Goal: Use online tool/utility: Utilize a website feature to perform a specific function

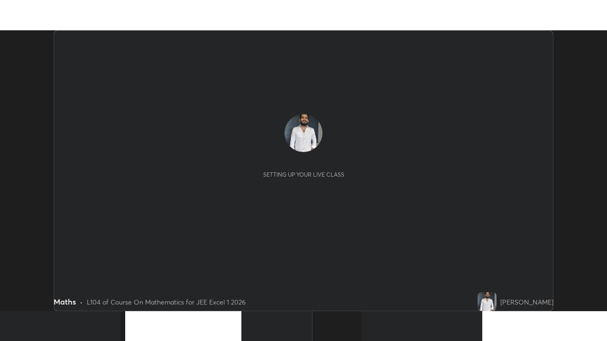
scroll to position [281, 607]
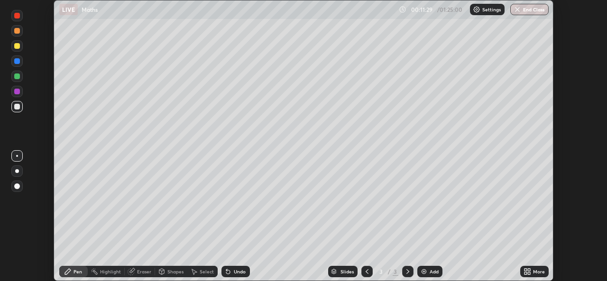
click at [525, 273] on icon at bounding box center [525, 273] width 2 height 2
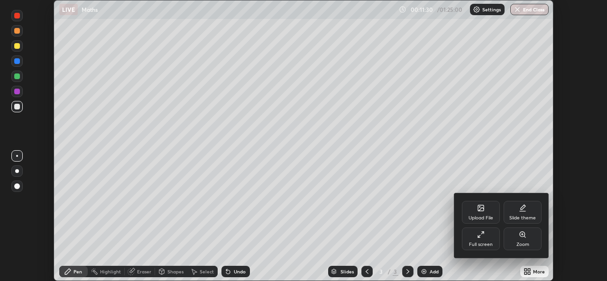
click at [477, 242] on div "Full screen" at bounding box center [481, 244] width 24 height 5
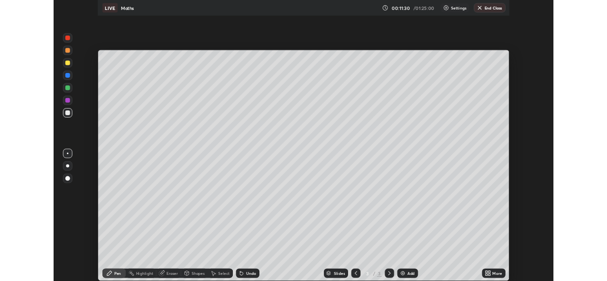
scroll to position [341, 607]
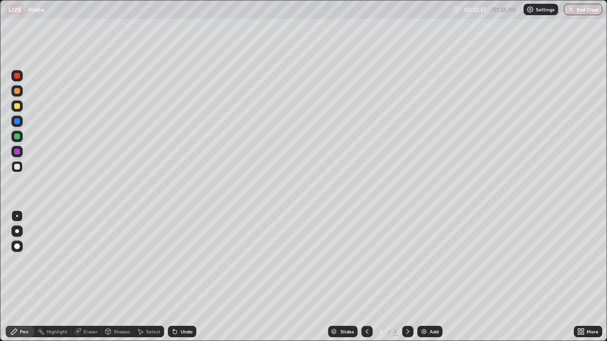
click at [19, 137] on div at bounding box center [17, 137] width 6 height 6
click at [18, 169] on div at bounding box center [17, 167] width 6 height 6
click at [181, 281] on div "Undo" at bounding box center [187, 331] width 12 height 5
click at [173, 281] on icon at bounding box center [175, 332] width 4 height 4
click at [181, 281] on div "Undo" at bounding box center [187, 331] width 12 height 5
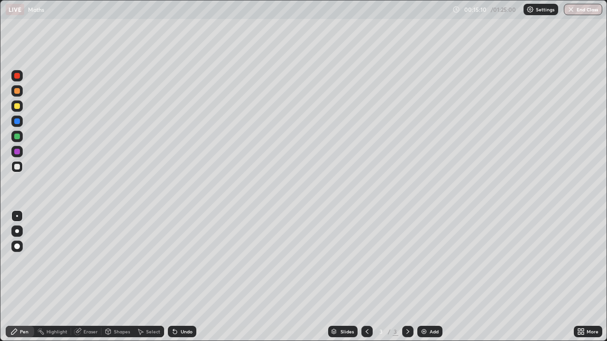
click at [181, 281] on div "Undo" at bounding box center [187, 331] width 12 height 5
click at [179, 281] on div "Undo" at bounding box center [182, 331] width 28 height 11
click at [181, 281] on div "Undo" at bounding box center [187, 331] width 12 height 5
click at [18, 142] on div at bounding box center [16, 136] width 11 height 11
click at [425, 281] on img at bounding box center [424, 332] width 8 height 8
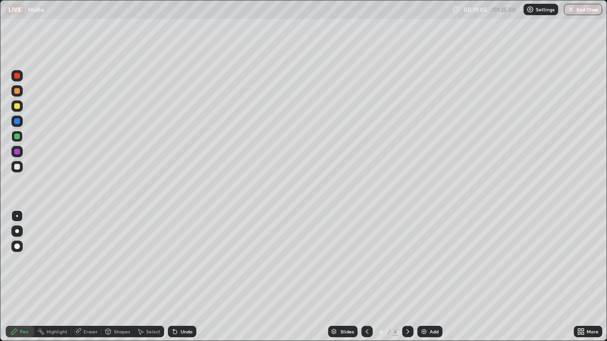
click at [17, 168] on div at bounding box center [17, 167] width 6 height 6
click at [178, 281] on div "Undo" at bounding box center [182, 331] width 28 height 11
click at [181, 281] on div "Undo" at bounding box center [187, 331] width 12 height 5
click at [178, 281] on div "Undo" at bounding box center [182, 331] width 28 height 11
click at [146, 281] on div "Select" at bounding box center [153, 331] width 14 height 5
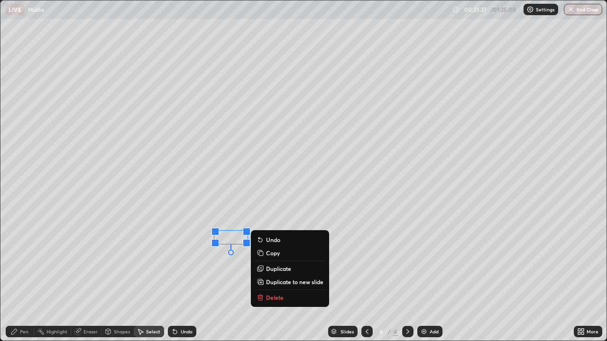
click at [26, 281] on div "Pen" at bounding box center [24, 331] width 9 height 5
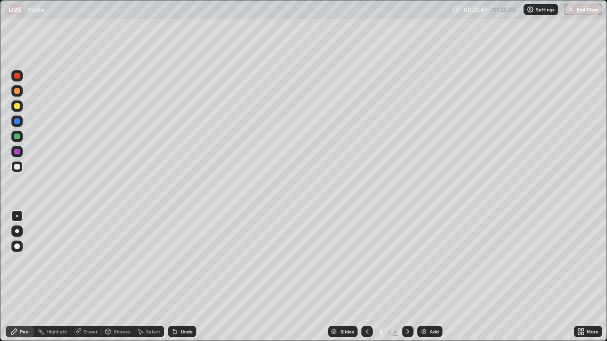
click at [17, 137] on div at bounding box center [17, 137] width 6 height 6
click at [17, 168] on div at bounding box center [17, 167] width 6 height 6
click at [173, 281] on icon at bounding box center [175, 332] width 4 height 4
click at [17, 136] on div at bounding box center [17, 137] width 6 height 6
click at [18, 168] on div at bounding box center [17, 167] width 6 height 6
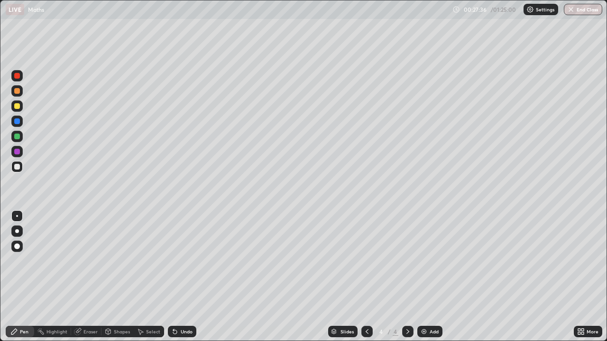
click at [86, 281] on div "Eraser" at bounding box center [86, 331] width 30 height 11
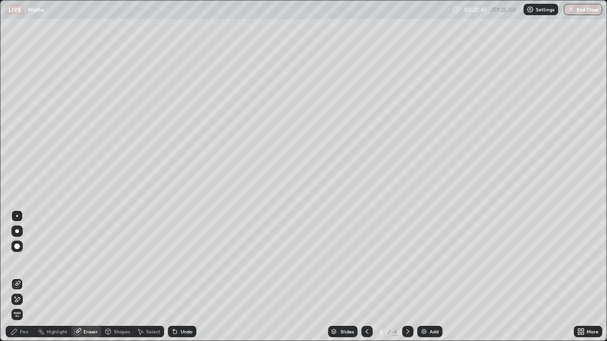
click at [17, 281] on icon at bounding box center [17, 299] width 5 height 5
click at [24, 281] on div "Pen" at bounding box center [20, 331] width 28 height 11
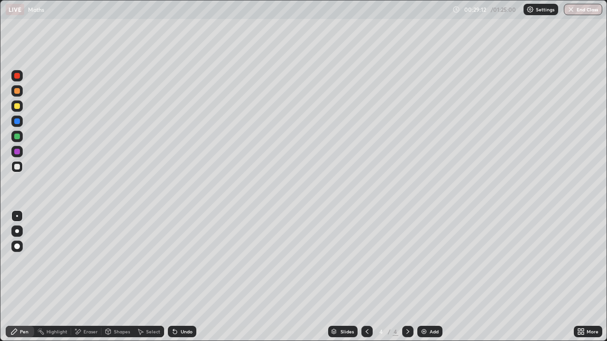
click at [181, 281] on div "Undo" at bounding box center [187, 331] width 12 height 5
click at [427, 281] on div "Add" at bounding box center [429, 331] width 25 height 11
click at [87, 281] on div "Eraser" at bounding box center [90, 331] width 14 height 5
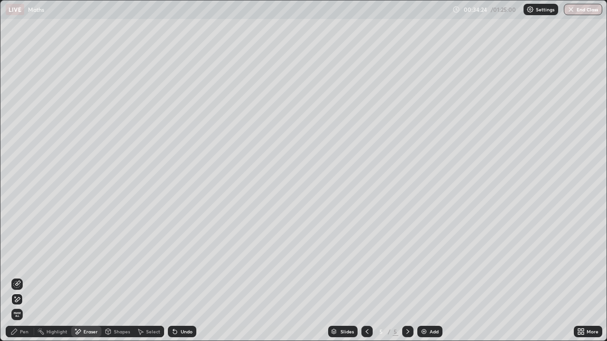
click at [22, 281] on div "Pen" at bounding box center [24, 331] width 9 height 5
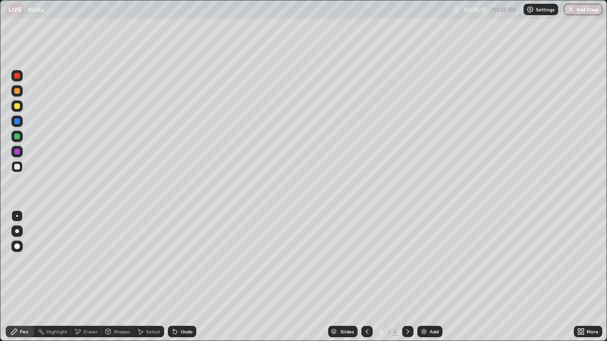
click at [181, 281] on div "Undo" at bounding box center [187, 331] width 12 height 5
click at [182, 281] on div "Undo" at bounding box center [182, 331] width 28 height 11
click at [84, 281] on div "Eraser" at bounding box center [90, 331] width 14 height 5
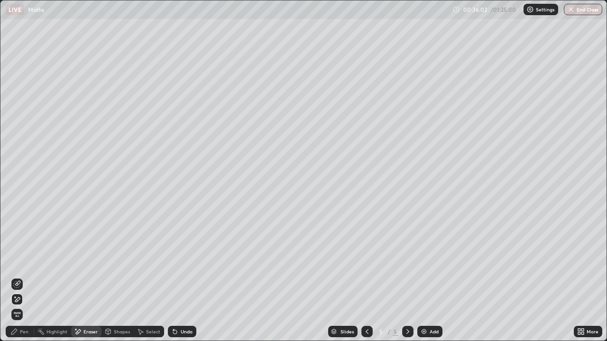
click at [26, 281] on div "Pen" at bounding box center [24, 331] width 9 height 5
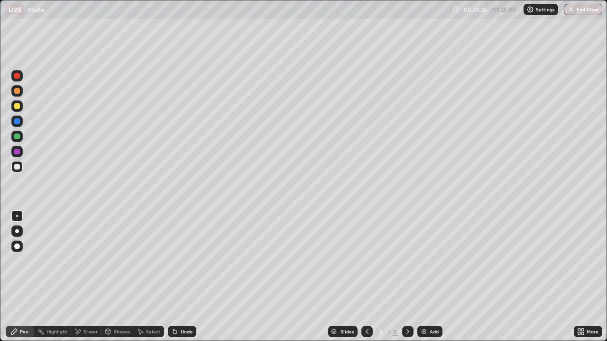
click at [84, 281] on div "Eraser" at bounding box center [90, 331] width 14 height 5
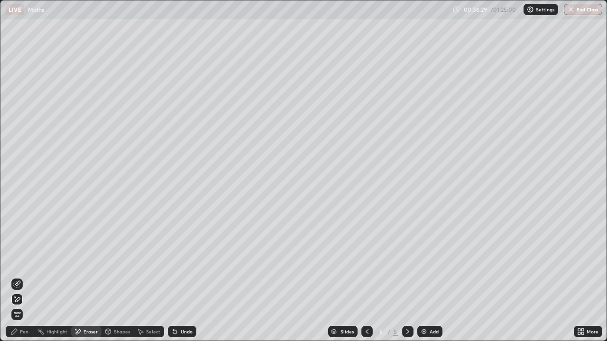
click at [27, 281] on div "Pen" at bounding box center [24, 331] width 9 height 5
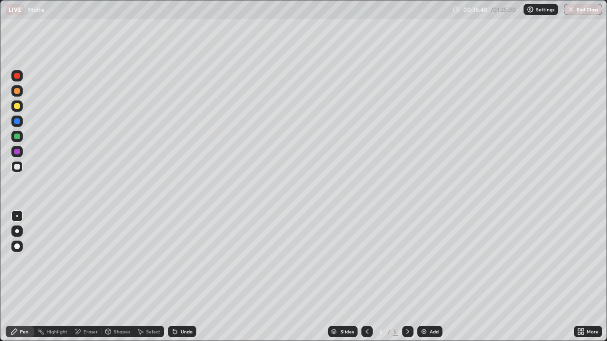
click at [92, 281] on div "Eraser" at bounding box center [90, 331] width 14 height 5
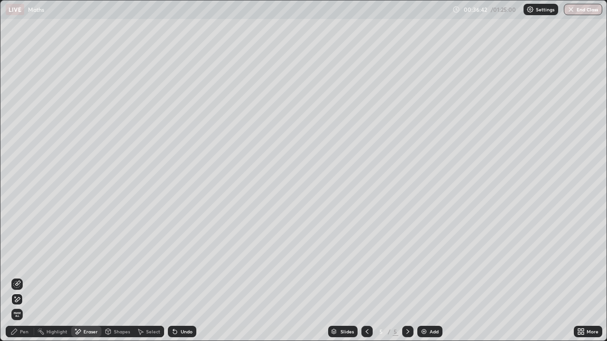
click at [27, 281] on div "Pen" at bounding box center [24, 331] width 9 height 5
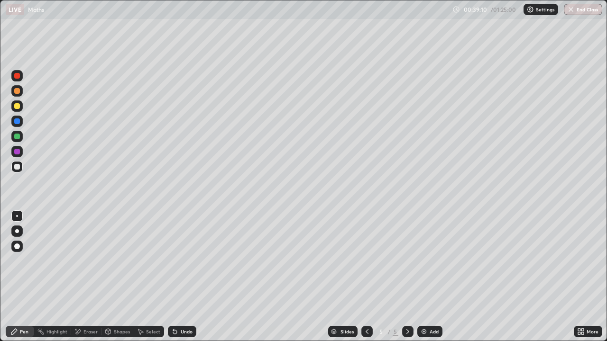
click at [181, 281] on div "Undo" at bounding box center [187, 331] width 12 height 5
click at [184, 281] on div "Undo" at bounding box center [187, 331] width 12 height 5
click at [179, 281] on div "Undo" at bounding box center [182, 331] width 28 height 11
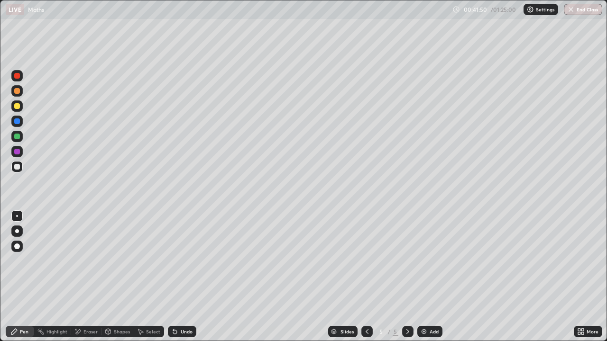
click at [17, 153] on div at bounding box center [17, 152] width 6 height 6
click at [18, 137] on div at bounding box center [17, 137] width 6 height 6
click at [18, 167] on div at bounding box center [17, 167] width 6 height 6
click at [173, 281] on icon at bounding box center [175, 332] width 4 height 4
click at [175, 281] on div "Undo" at bounding box center [182, 331] width 28 height 11
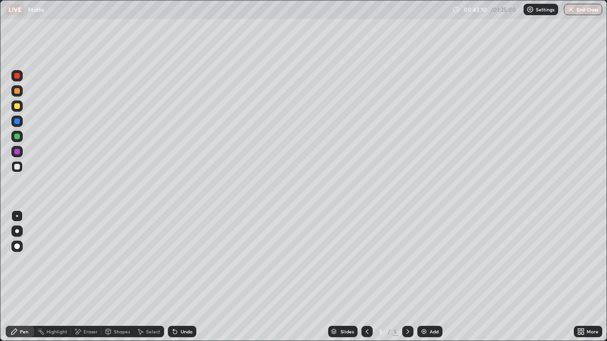
click at [173, 281] on icon at bounding box center [175, 332] width 8 height 8
click at [423, 281] on img at bounding box center [424, 332] width 8 height 8
click at [17, 137] on div at bounding box center [17, 137] width 6 height 6
click at [18, 167] on div at bounding box center [17, 167] width 6 height 6
click at [185, 281] on div "Undo" at bounding box center [187, 331] width 12 height 5
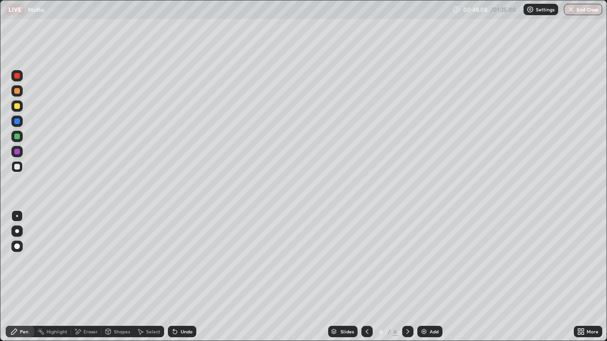
click at [179, 281] on div "Undo" at bounding box center [182, 331] width 28 height 11
click at [83, 281] on div "Eraser" at bounding box center [90, 331] width 14 height 5
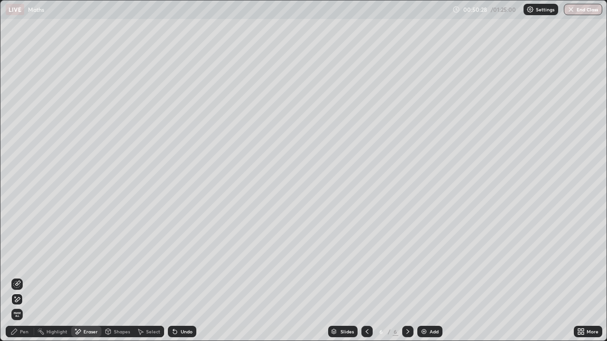
click at [15, 281] on icon at bounding box center [14, 332] width 6 height 6
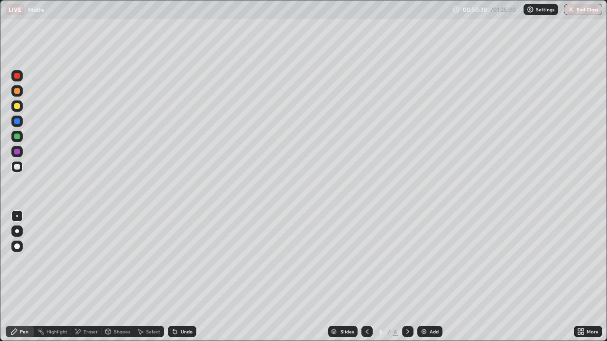
click at [173, 281] on icon at bounding box center [175, 332] width 4 height 4
click at [174, 281] on icon at bounding box center [175, 332] width 4 height 4
click at [82, 281] on div "Eraser" at bounding box center [86, 331] width 30 height 11
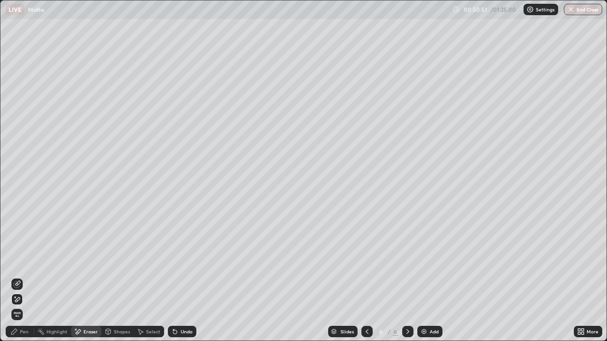
click at [26, 281] on div "Pen" at bounding box center [24, 331] width 9 height 5
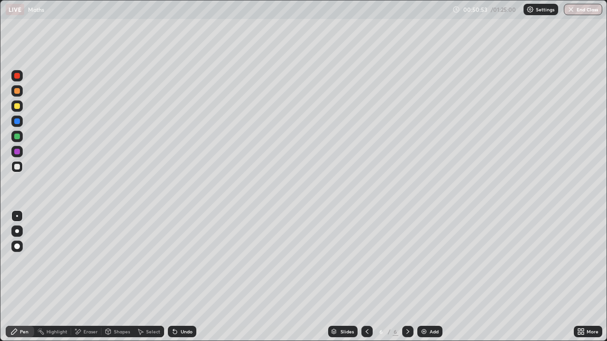
click at [83, 281] on div "Eraser" at bounding box center [90, 331] width 14 height 5
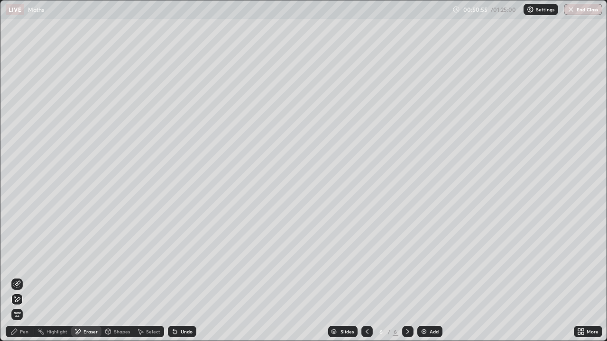
click at [22, 281] on div "Pen" at bounding box center [24, 331] width 9 height 5
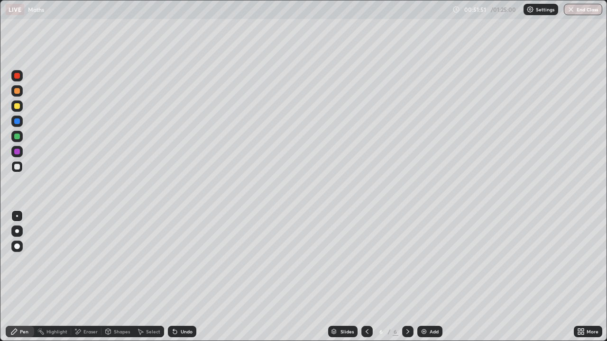
click at [82, 281] on div "Eraser" at bounding box center [86, 331] width 30 height 11
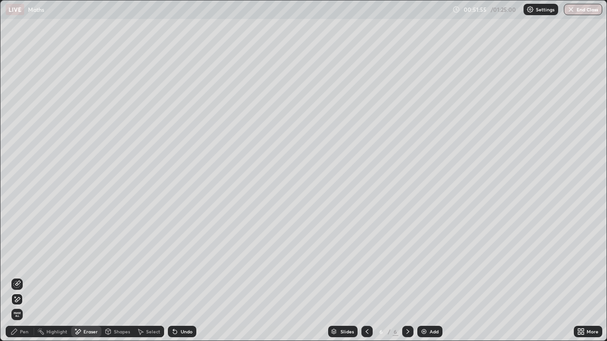
click at [26, 281] on div "Pen" at bounding box center [24, 331] width 9 height 5
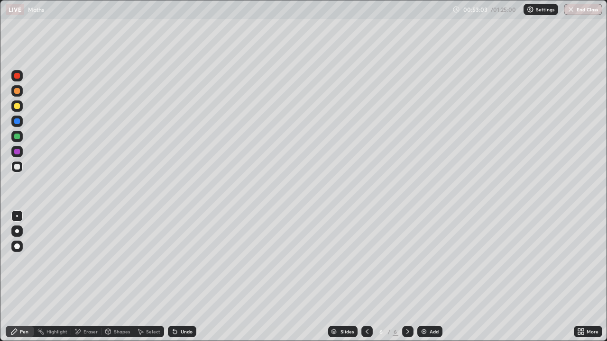
click at [171, 281] on icon at bounding box center [175, 332] width 8 height 8
click at [173, 281] on icon at bounding box center [175, 332] width 4 height 4
click at [181, 281] on div "Undo" at bounding box center [187, 331] width 12 height 5
click at [16, 137] on div at bounding box center [17, 137] width 6 height 6
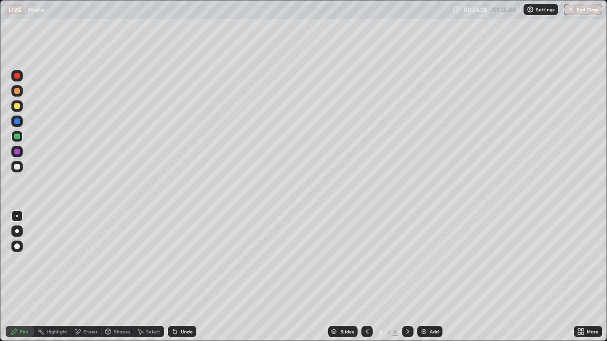
click at [146, 281] on div "Select" at bounding box center [153, 331] width 14 height 5
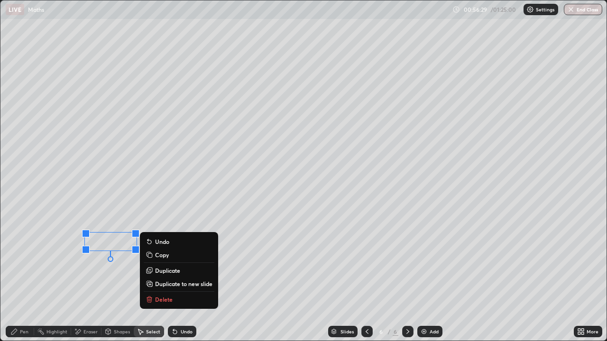
click at [131, 281] on div "0 ° Undo Copy Duplicate Duplicate to new slide Delete" at bounding box center [303, 170] width 606 height 340
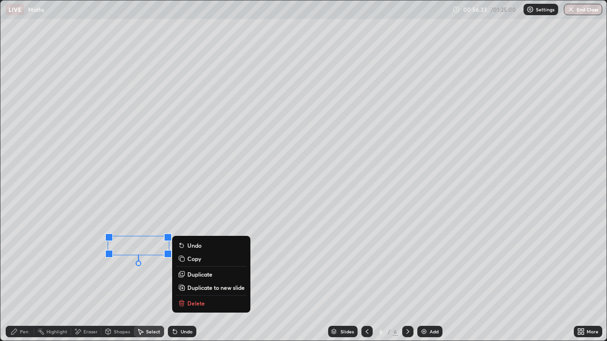
click at [20, 281] on div "Pen" at bounding box center [24, 331] width 9 height 5
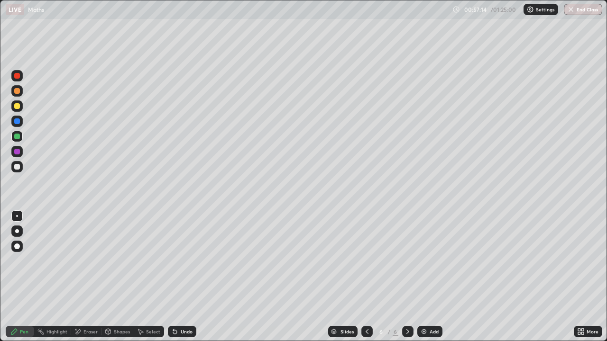
click at [153, 281] on div "Select" at bounding box center [153, 331] width 14 height 5
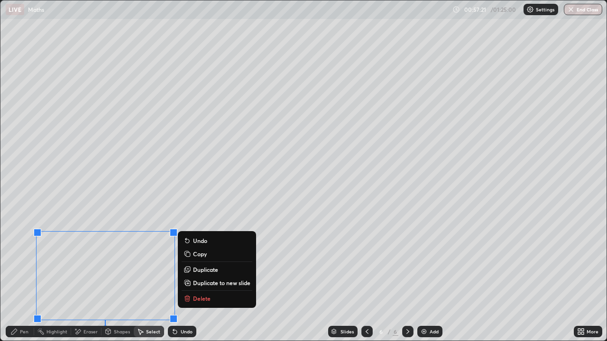
click at [206, 281] on p "Duplicate to new slide" at bounding box center [221, 283] width 57 height 8
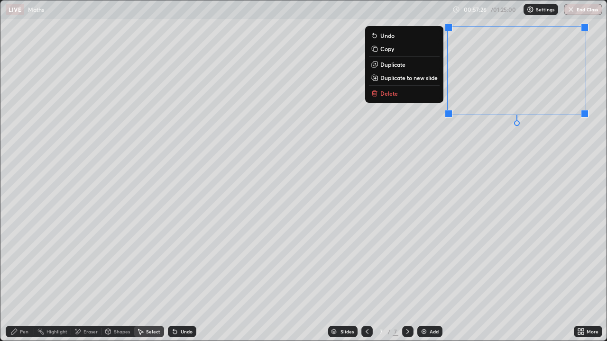
click at [24, 281] on div "Pen" at bounding box center [24, 331] width 9 height 5
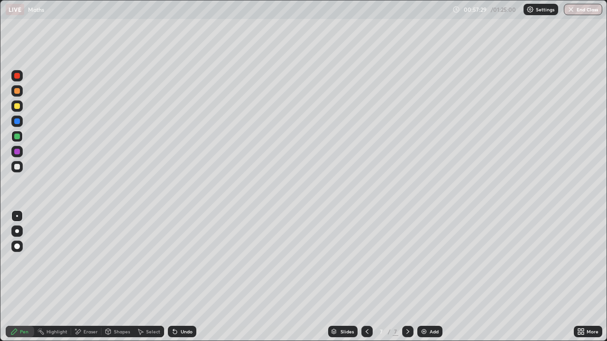
click at [20, 167] on div at bounding box center [16, 166] width 11 height 11
click at [179, 281] on div "Undo" at bounding box center [182, 331] width 28 height 11
click at [178, 281] on div "Undo" at bounding box center [182, 331] width 28 height 11
click at [177, 281] on div "Undo" at bounding box center [182, 331] width 28 height 11
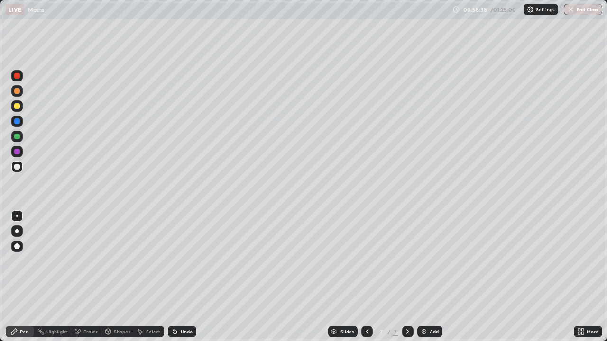
click at [367, 281] on icon at bounding box center [367, 332] width 8 height 8
click at [407, 281] on icon at bounding box center [408, 332] width 8 height 8
click at [18, 135] on div at bounding box center [17, 137] width 6 height 6
click at [16, 169] on div at bounding box center [17, 167] width 6 height 6
click at [180, 281] on div "Undo" at bounding box center [182, 331] width 28 height 11
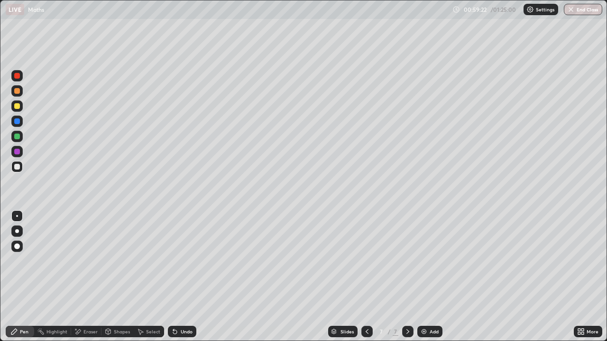
click at [181, 281] on div "Undo" at bounding box center [187, 331] width 12 height 5
click at [184, 281] on div "Undo" at bounding box center [187, 331] width 12 height 5
click at [188, 281] on div "Undo" at bounding box center [182, 331] width 28 height 11
click at [182, 281] on div "Undo" at bounding box center [187, 331] width 12 height 5
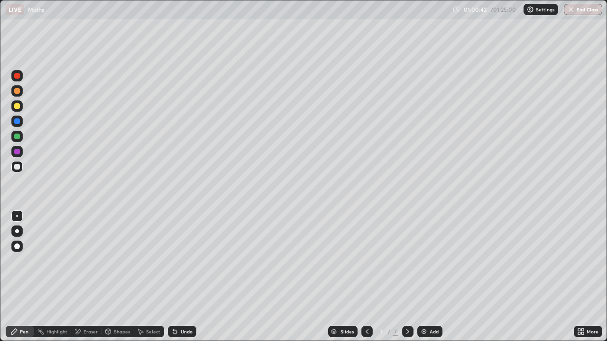
click at [366, 281] on icon at bounding box center [367, 332] width 8 height 8
click at [405, 281] on icon at bounding box center [408, 332] width 8 height 8
click at [181, 281] on div "Undo" at bounding box center [187, 331] width 12 height 5
click at [178, 281] on div "Undo" at bounding box center [182, 331] width 28 height 11
click at [181, 281] on div "Undo" at bounding box center [182, 331] width 28 height 11
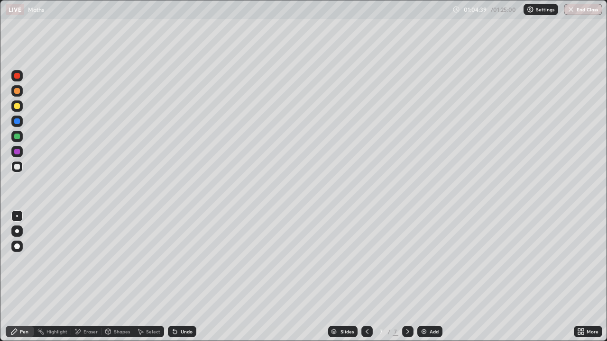
click at [179, 281] on div "Undo" at bounding box center [182, 331] width 28 height 11
click at [15, 137] on div at bounding box center [17, 137] width 6 height 6
click at [17, 166] on div at bounding box center [17, 167] width 6 height 6
click at [81, 281] on icon at bounding box center [78, 332] width 8 height 8
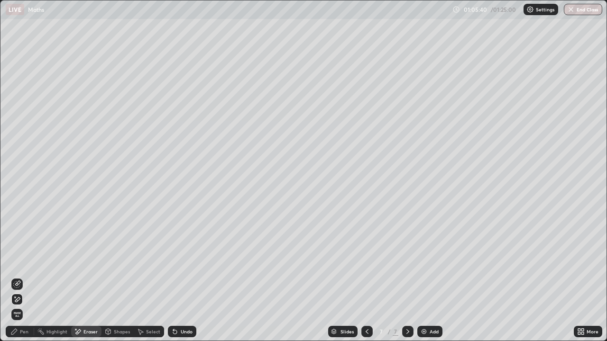
click at [19, 281] on div "Pen" at bounding box center [20, 331] width 28 height 11
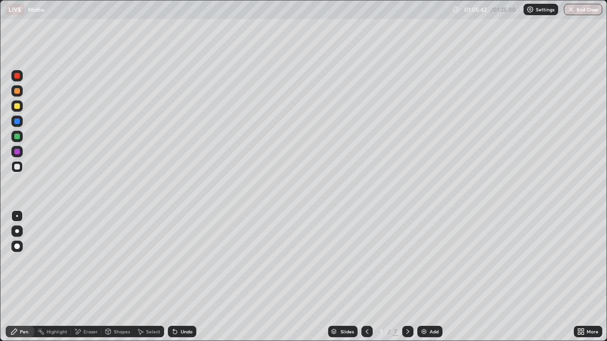
click at [176, 281] on icon at bounding box center [175, 332] width 8 height 8
click at [17, 137] on div at bounding box center [17, 137] width 6 height 6
click at [178, 281] on div "Undo" at bounding box center [182, 331] width 28 height 11
click at [18, 152] on div at bounding box center [17, 152] width 6 height 6
click at [17, 137] on div at bounding box center [17, 137] width 6 height 6
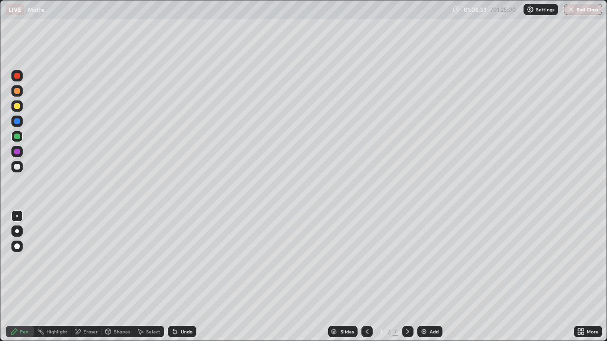
click at [15, 168] on div at bounding box center [17, 167] width 6 height 6
click at [81, 281] on icon at bounding box center [78, 332] width 8 height 8
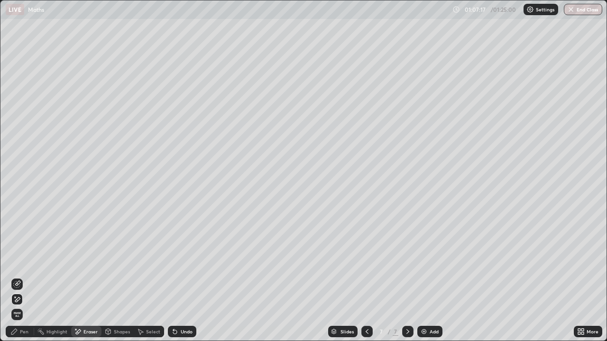
click at [18, 281] on icon at bounding box center [14, 332] width 8 height 8
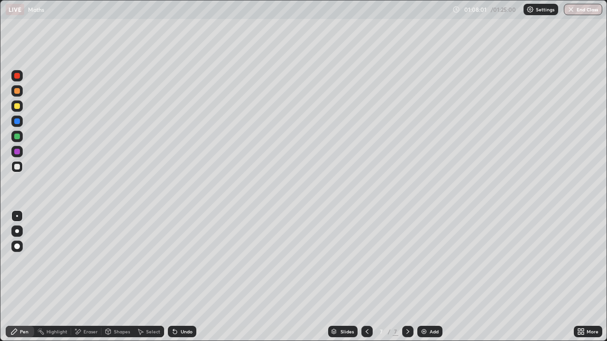
click at [17, 138] on div at bounding box center [17, 137] width 6 height 6
click at [16, 167] on div at bounding box center [17, 167] width 6 height 6
click at [17, 135] on div at bounding box center [17, 137] width 6 height 6
click at [18, 152] on div at bounding box center [17, 152] width 6 height 6
click at [18, 171] on div at bounding box center [16, 166] width 11 height 11
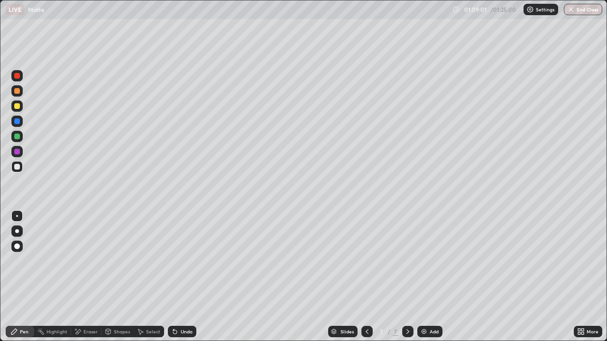
click at [108, 281] on div "Shapes" at bounding box center [117, 331] width 32 height 11
click at [22, 281] on div "Pen" at bounding box center [24, 331] width 9 height 5
click at [176, 281] on icon at bounding box center [175, 332] width 8 height 8
click at [17, 152] on div at bounding box center [17, 152] width 6 height 6
click at [16, 121] on div at bounding box center [17, 121] width 6 height 6
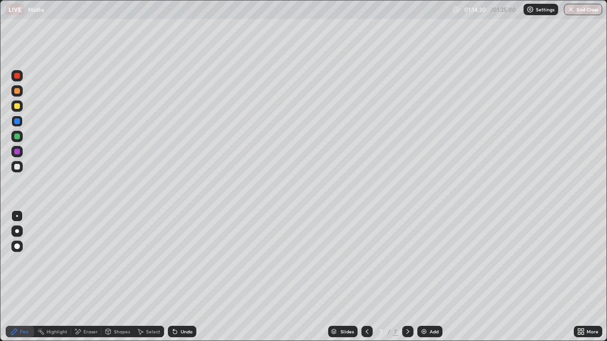
click at [424, 281] on img at bounding box center [424, 332] width 8 height 8
click at [17, 165] on div at bounding box center [17, 167] width 6 height 6
click at [185, 281] on div "Undo" at bounding box center [187, 331] width 12 height 5
click at [184, 281] on div "Undo" at bounding box center [182, 331] width 28 height 11
click at [185, 281] on div "Undo" at bounding box center [187, 331] width 12 height 5
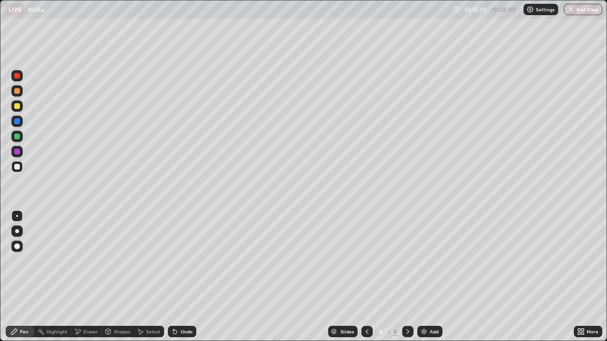
click at [181, 281] on div "Undo" at bounding box center [187, 331] width 12 height 5
click at [93, 281] on div "Eraser" at bounding box center [90, 331] width 14 height 5
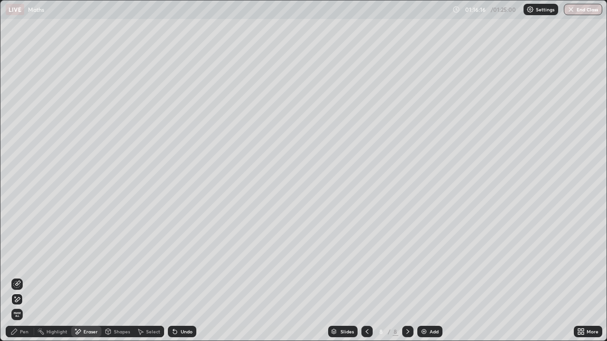
click at [22, 281] on div "Pen" at bounding box center [24, 331] width 9 height 5
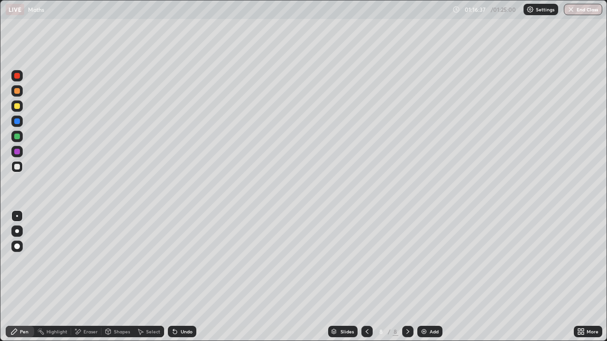
click at [185, 281] on div "Undo" at bounding box center [187, 331] width 12 height 5
click at [182, 281] on div "Undo" at bounding box center [187, 331] width 12 height 5
click at [177, 281] on icon at bounding box center [175, 332] width 8 height 8
click at [175, 281] on div "Undo" at bounding box center [182, 331] width 28 height 11
click at [181, 281] on div "Undo" at bounding box center [187, 331] width 12 height 5
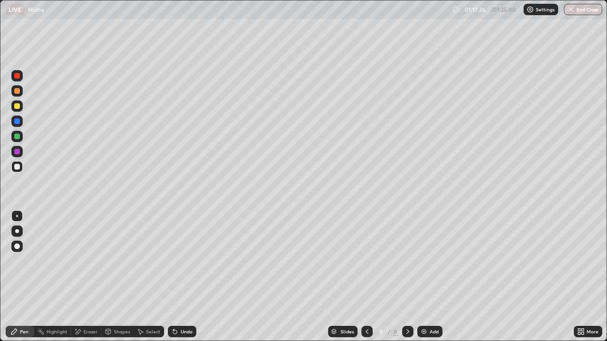
click at [180, 281] on div "Undo" at bounding box center [182, 331] width 28 height 11
click at [181, 281] on div "Undo" at bounding box center [187, 331] width 12 height 5
click at [180, 281] on div "Undo" at bounding box center [182, 331] width 28 height 11
click at [181, 281] on div "Undo" at bounding box center [187, 331] width 12 height 5
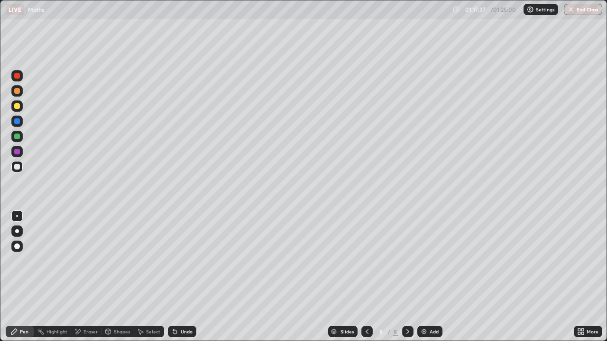
click at [181, 281] on div "Undo" at bounding box center [187, 331] width 12 height 5
click at [182, 281] on div "Undo" at bounding box center [187, 331] width 12 height 5
click at [183, 281] on div "Undo" at bounding box center [187, 331] width 12 height 5
click at [184, 281] on div "Undo" at bounding box center [187, 331] width 12 height 5
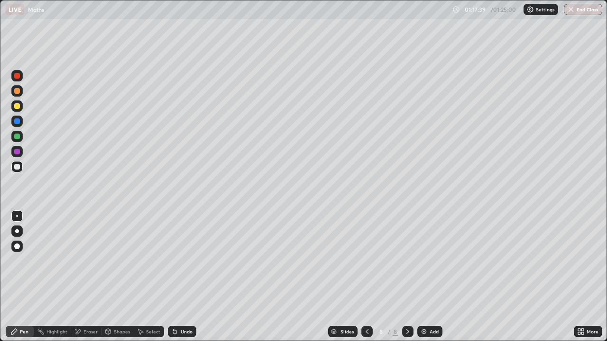
click at [182, 281] on div "Undo" at bounding box center [187, 331] width 12 height 5
click at [83, 281] on div "Eraser" at bounding box center [90, 331] width 14 height 5
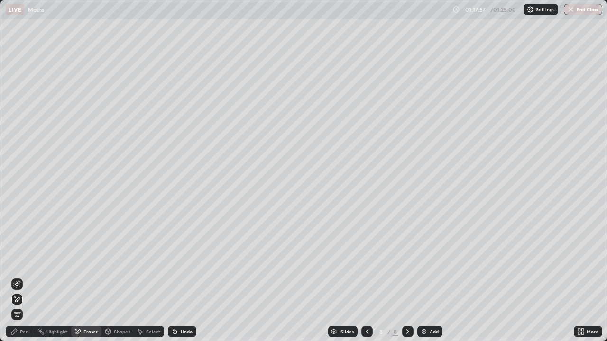
click at [27, 281] on div "Pen" at bounding box center [24, 331] width 9 height 5
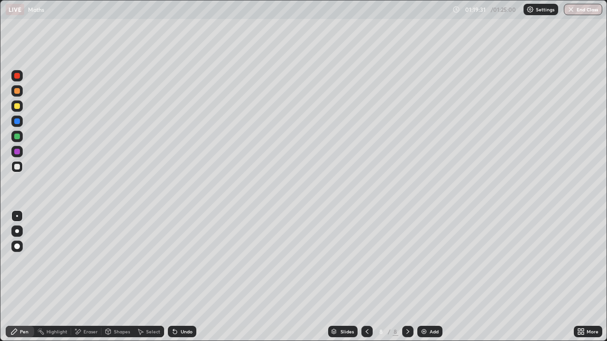
click at [495, 281] on div "Slides 8 / 8 Add" at bounding box center [384, 331] width 377 height 19
click at [151, 281] on div "Select" at bounding box center [153, 331] width 14 height 5
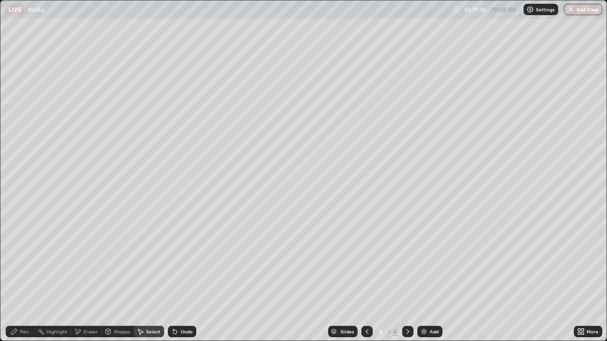
click at [92, 281] on div "Eraser" at bounding box center [90, 331] width 14 height 5
click at [23, 281] on div "Pen" at bounding box center [24, 331] width 9 height 5
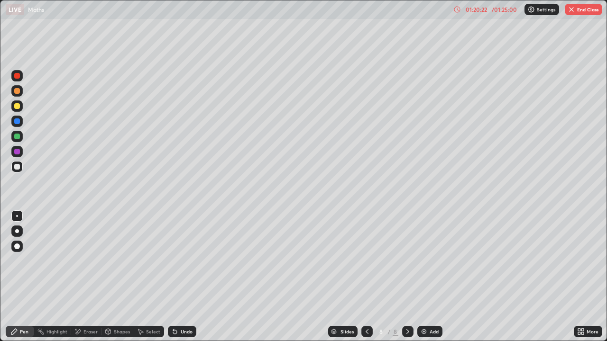
click at [90, 281] on div "Eraser" at bounding box center [90, 331] width 14 height 5
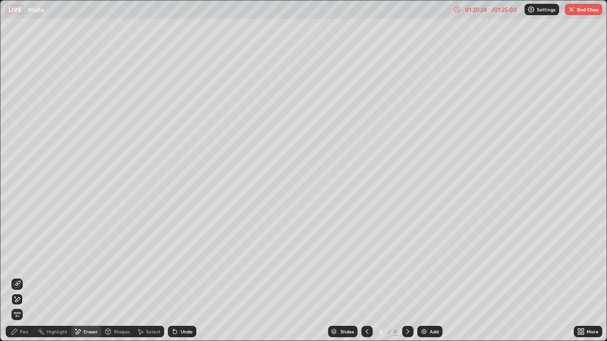
click at [25, 281] on div "Pen" at bounding box center [24, 331] width 9 height 5
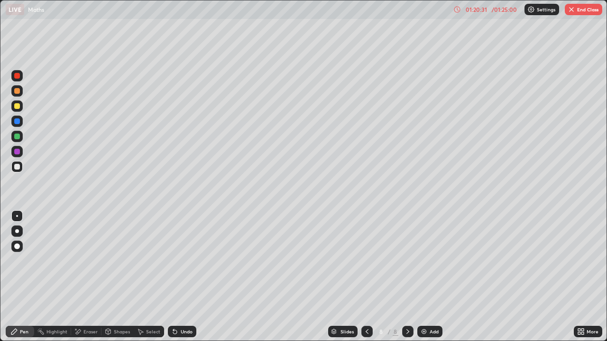
click at [183, 281] on div "Undo" at bounding box center [187, 331] width 12 height 5
click at [185, 281] on div "Undo" at bounding box center [187, 331] width 12 height 5
click at [181, 281] on div "Undo" at bounding box center [187, 331] width 12 height 5
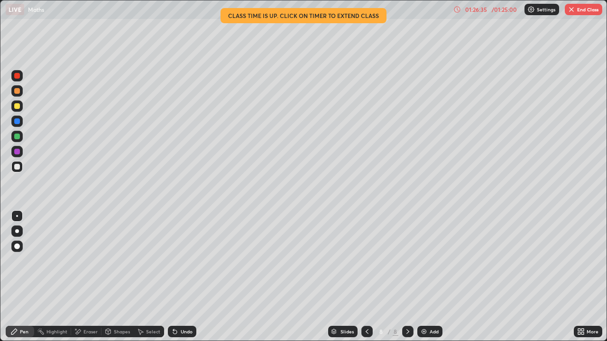
click at [573, 11] on img "button" at bounding box center [571, 10] width 8 height 8
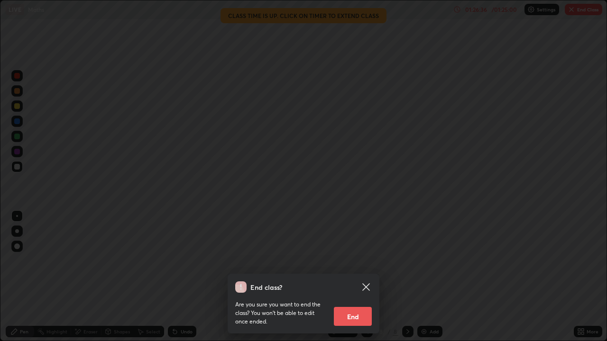
click at [357, 281] on button "End" at bounding box center [353, 316] width 38 height 19
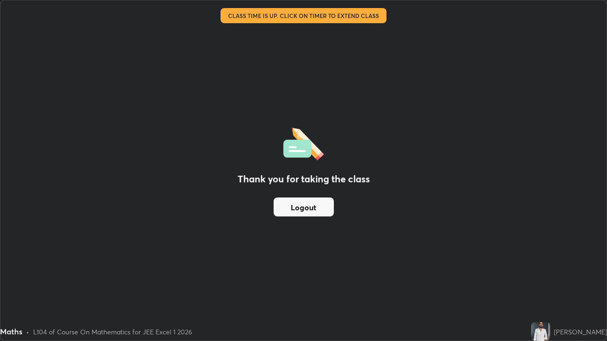
click at [321, 209] on button "Logout" at bounding box center [303, 207] width 60 height 19
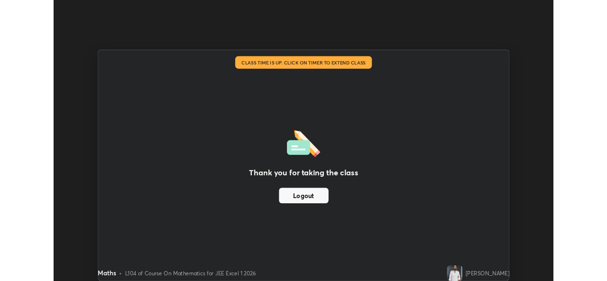
scroll to position [47104, 46778]
